Goal: Task Accomplishment & Management: Manage account settings

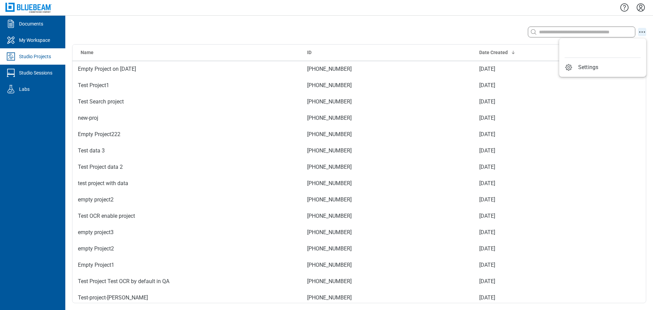
click at [642, 33] on icon "action-menu" at bounding box center [642, 32] width 8 height 8
click at [493, 33] on div "Search with a keyword or natural language" at bounding box center [532, 32] width 230 height 14
click at [643, 9] on icon "Settings" at bounding box center [641, 7] width 11 height 11
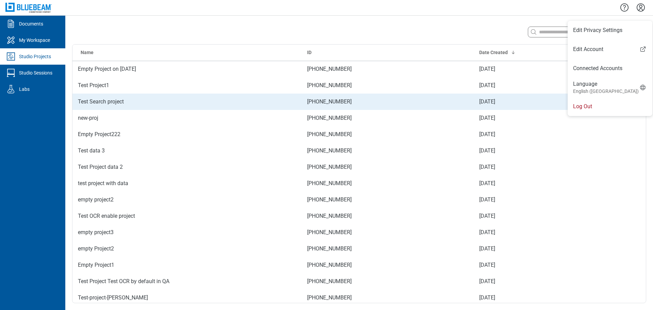
drag, startPoint x: 589, startPoint y: 104, endPoint x: 602, endPoint y: 104, distance: 12.6
click at [589, 104] on li "Log Out" at bounding box center [610, 106] width 85 height 19
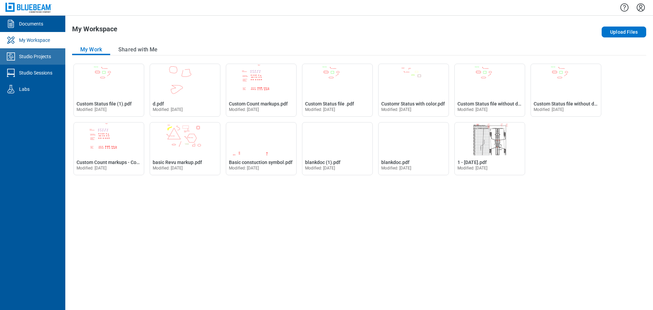
click at [21, 60] on link "Studio Projects" at bounding box center [32, 56] width 65 height 16
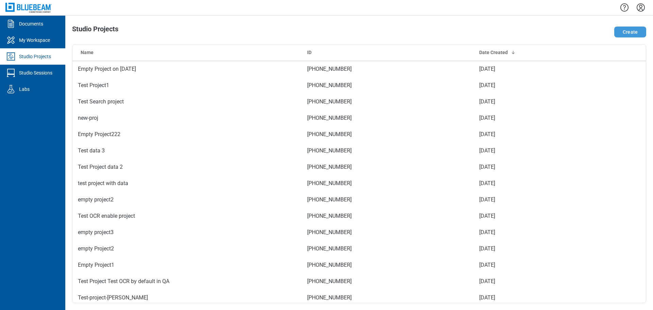
click at [630, 33] on button "Create" at bounding box center [631, 32] width 32 height 11
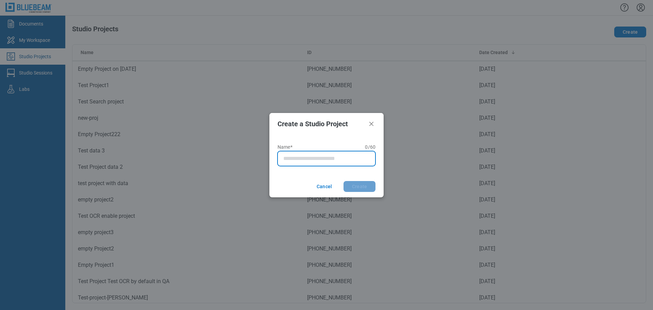
click at [310, 161] on input "Name* 0 of 60 characters 0 / 60" at bounding box center [327, 158] width 89 height 8
type input "********"
click at [344, 181] on button "Create" at bounding box center [360, 186] width 32 height 11
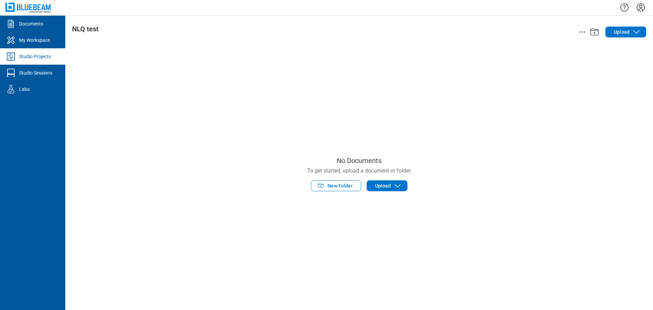
click at [34, 56] on div "Studio Projects" at bounding box center [35, 56] width 32 height 7
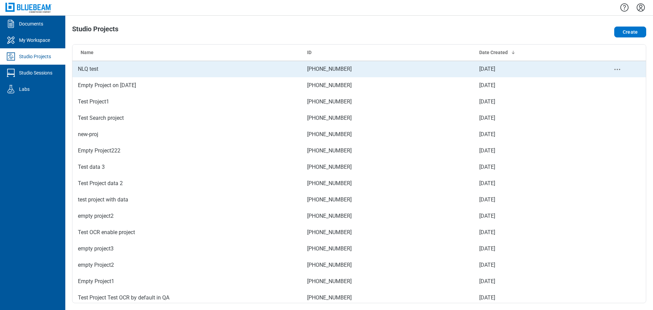
click at [104, 75] on td "NLQ test" at bounding box center [186, 69] width 229 height 16
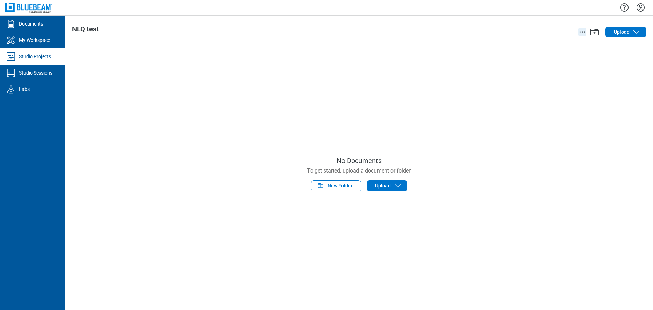
click at [580, 31] on icon "action-menu" at bounding box center [583, 32] width 8 height 8
click at [533, 101] on div "No Documents To get started, upload a document or folder. New Folder Upload" at bounding box center [359, 173] width 574 height 259
drag, startPoint x: 82, startPoint y: 31, endPoint x: 76, endPoint y: 31, distance: 6.5
click at [76, 31] on div "NLQ test" at bounding box center [244, 28] width 345 height 7
click at [260, 65] on div "No Documents To get started, upload a document or folder. New Folder Upload" at bounding box center [359, 173] width 574 height 259
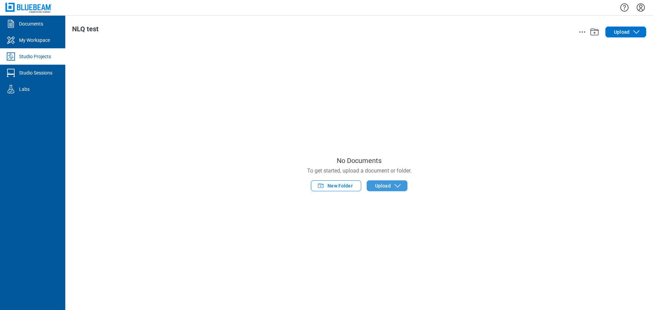
click at [381, 184] on span "Upload" at bounding box center [383, 185] width 16 height 7
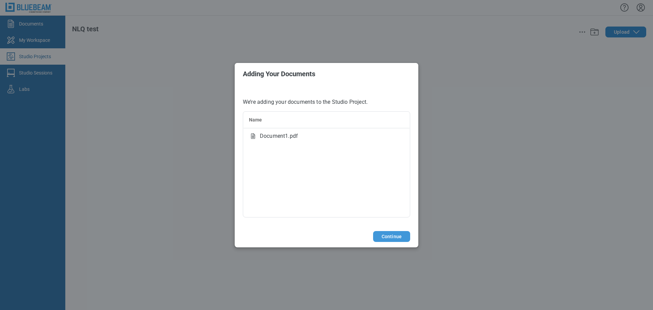
click at [392, 237] on button "Continue" at bounding box center [391, 236] width 37 height 11
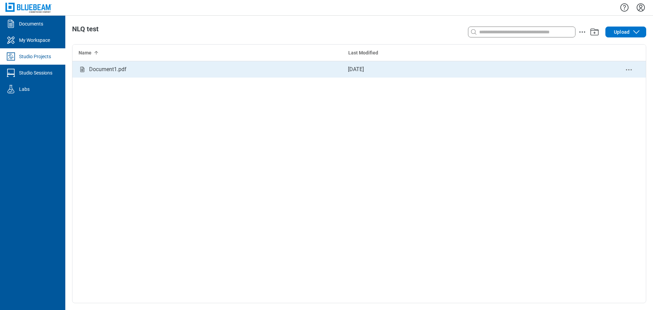
click at [129, 69] on div "Document1.pdf" at bounding box center [207, 69] width 270 height 16
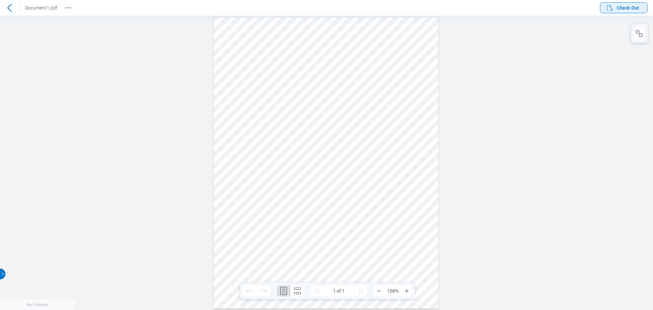
click at [621, 8] on span "Check Out" at bounding box center [628, 7] width 22 height 7
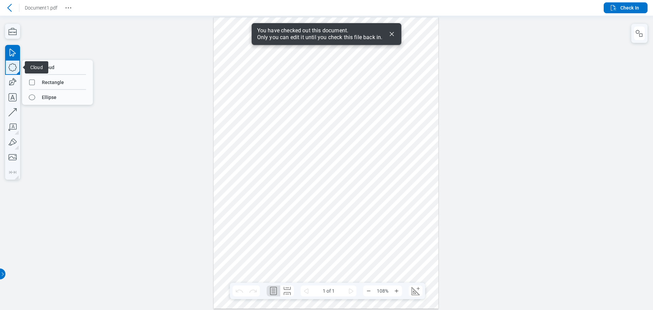
click at [14, 68] on icon "button" at bounding box center [12, 67] width 15 height 15
drag, startPoint x: 266, startPoint y: 69, endPoint x: 19, endPoint y: 97, distance: 247.9
click at [314, 97] on div at bounding box center [326, 162] width 225 height 291
click at [13, 66] on icon "button" at bounding box center [12, 67] width 15 height 15
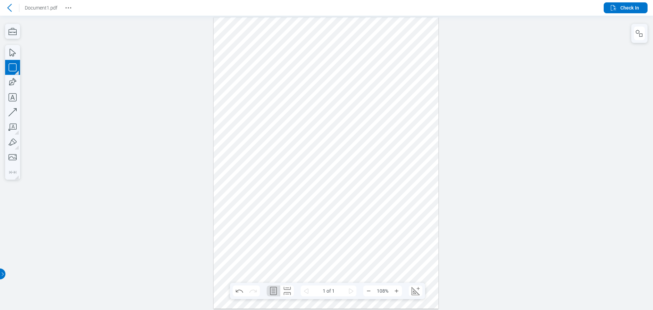
drag, startPoint x: 299, startPoint y: 127, endPoint x: 346, endPoint y: 158, distance: 56.5
click at [346, 158] on div at bounding box center [326, 162] width 225 height 291
click at [14, 67] on icon "button" at bounding box center [12, 67] width 15 height 15
drag, startPoint x: 368, startPoint y: 79, endPoint x: 395, endPoint y: 104, distance: 36.4
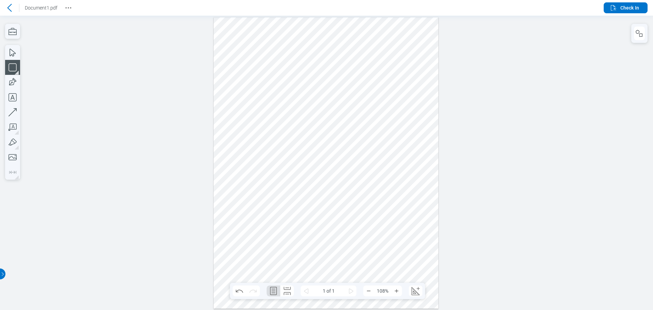
click at [395, 102] on div at bounding box center [326, 162] width 225 height 291
drag, startPoint x: 373, startPoint y: 121, endPoint x: 405, endPoint y: 153, distance: 45.7
click at [405, 153] on div at bounding box center [326, 162] width 225 height 291
drag, startPoint x: 377, startPoint y: 171, endPoint x: 358, endPoint y: 201, distance: 36.2
click at [400, 205] on div at bounding box center [326, 162] width 225 height 291
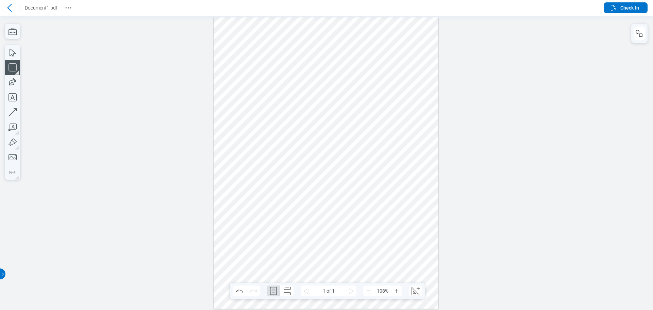
drag, startPoint x: 321, startPoint y: 192, endPoint x: 354, endPoint y: 224, distance: 45.5
click at [354, 224] on div at bounding box center [326, 162] width 225 height 291
click at [637, 32] on icon "button" at bounding box center [640, 33] width 8 height 8
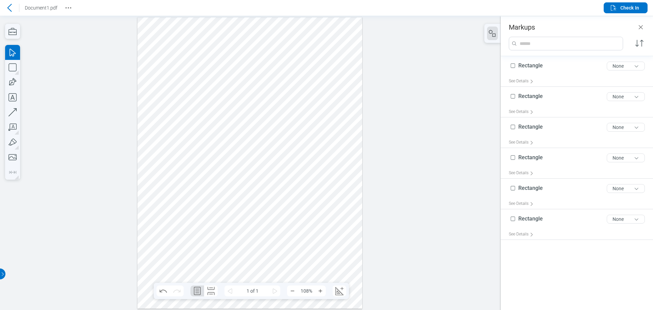
click at [214, 80] on div at bounding box center [249, 162] width 225 height 291
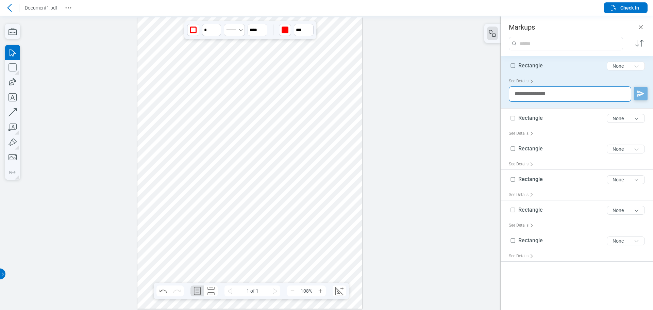
click at [520, 96] on textarea at bounding box center [570, 93] width 123 height 15
type textarea "**********"
click at [646, 93] on button "button" at bounding box center [641, 94] width 14 height 14
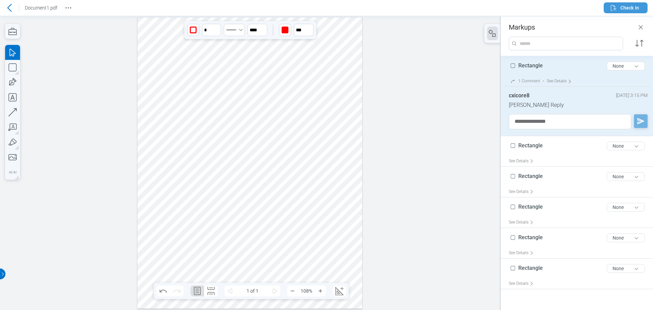
click at [625, 10] on span "Check In" at bounding box center [630, 7] width 19 height 7
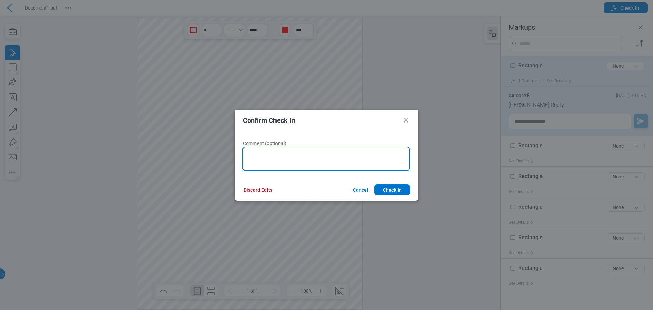
click at [302, 161] on textarea at bounding box center [326, 159] width 167 height 25
type textarea "****"
click at [375, 184] on button "Check In" at bounding box center [393, 189] width 36 height 11
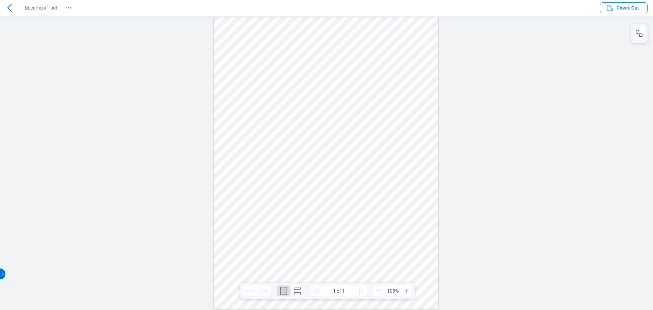
click at [11, 5] on icon at bounding box center [9, 8] width 8 height 8
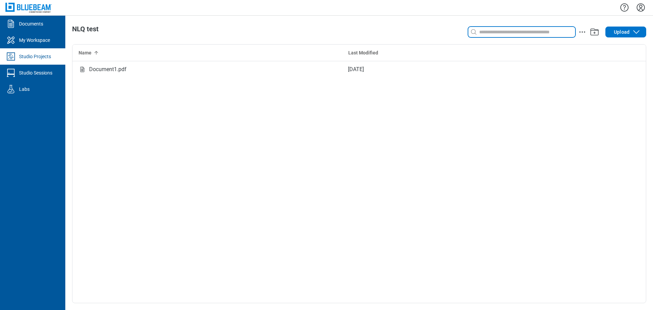
click at [498, 32] on input at bounding box center [526, 31] width 97 height 7
type input "**********"
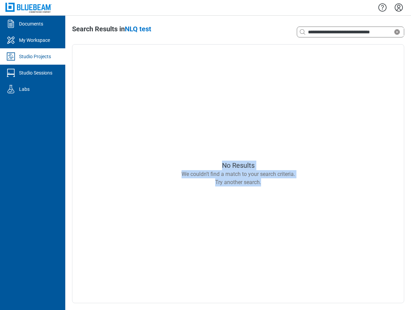
drag, startPoint x: 216, startPoint y: 163, endPoint x: 293, endPoint y: 187, distance: 80.6
click at [293, 187] on div "No Results We couldn’t find a match to your search criteria. Try another search." at bounding box center [238, 173] width 332 height 259
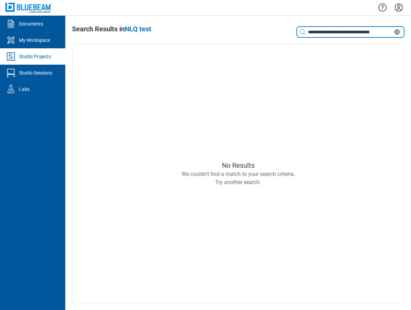
drag, startPoint x: 350, startPoint y: 31, endPoint x: 303, endPoint y: 30, distance: 47.6
click at [303, 30] on div "**********" at bounding box center [350, 32] width 107 height 11
click at [351, 31] on input "**********" at bounding box center [350, 31] width 86 height 7
type input "*********"
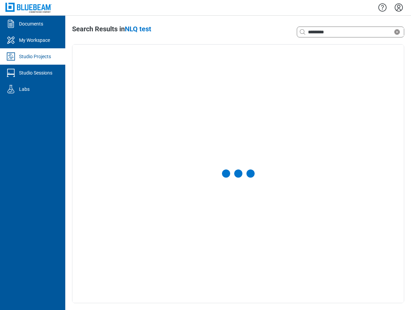
select select "**********"
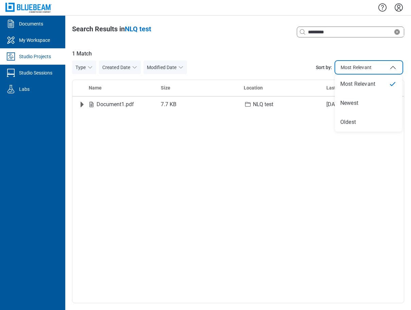
click at [352, 66] on span "Most Relevant" at bounding box center [356, 67] width 31 height 7
click at [275, 54] on span "1 Match" at bounding box center [238, 54] width 332 height 8
click at [91, 65] on icon "button" at bounding box center [89, 67] width 5 height 5
click at [211, 47] on div "**********" at bounding box center [238, 173] width 332 height 259
